Goal: Task Accomplishment & Management: Manage account settings

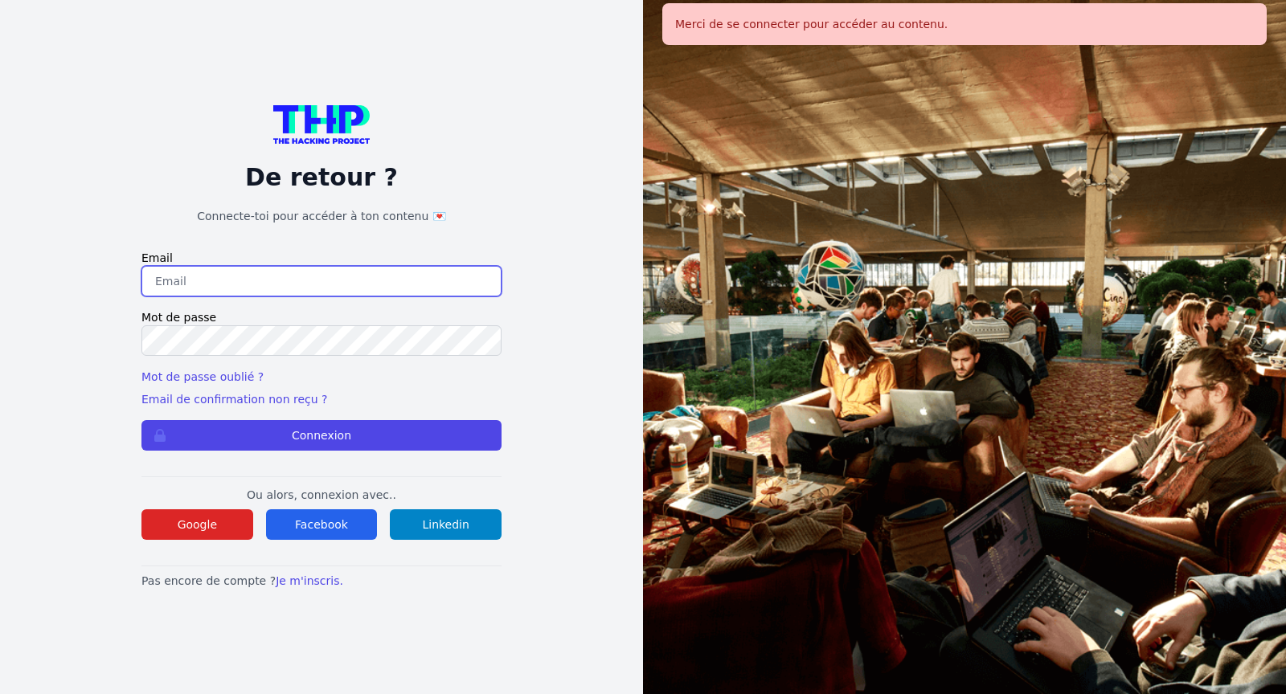
click at [251, 280] on input "email" at bounding box center [321, 281] width 360 height 31
click at [246, 288] on input "H3jmr200619!" at bounding box center [321, 281] width 360 height 31
type input "H3jmr200619!"
click at [115, 75] on div "De retour ? Connecte-toi pour accéder à ton contenu 💌 Email H3jmr200619! Mot de…" at bounding box center [321, 347] width 540 height 694
